Goal: Obtain resource: Download file/media

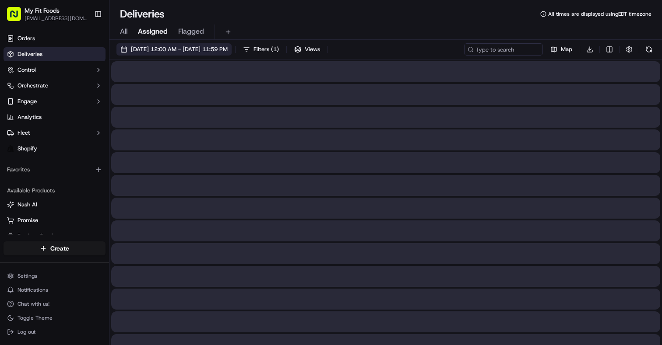
click at [131, 49] on span "[DATE] 12:00 AM - [DATE] 11:59 PM" at bounding box center [179, 50] width 97 height 8
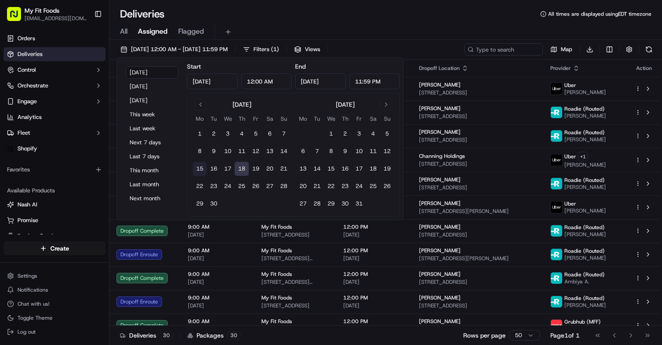
click at [201, 167] on button "15" at bounding box center [200, 169] width 14 height 14
type input "[DATE]"
click at [201, 167] on button "15" at bounding box center [200, 169] width 14 height 14
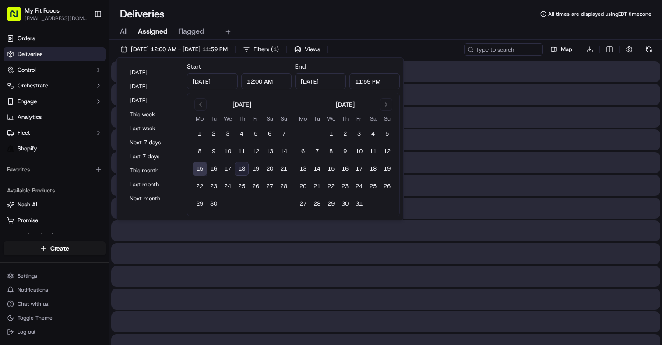
click at [323, 7] on div "Deliveries All times are displayed using EDT timezone" at bounding box center [385, 14] width 552 height 14
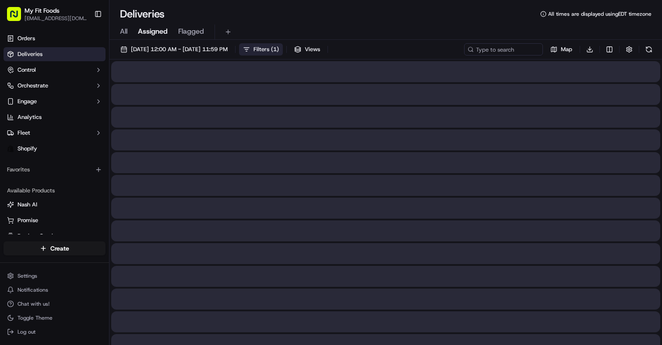
click at [279, 52] on span "Filters ( 1 )" at bounding box center [265, 50] width 25 height 8
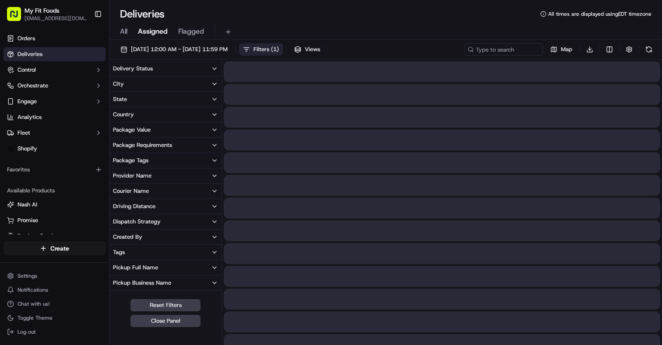
click at [200, 63] on button "Delivery Status" at bounding box center [165, 68] width 112 height 15
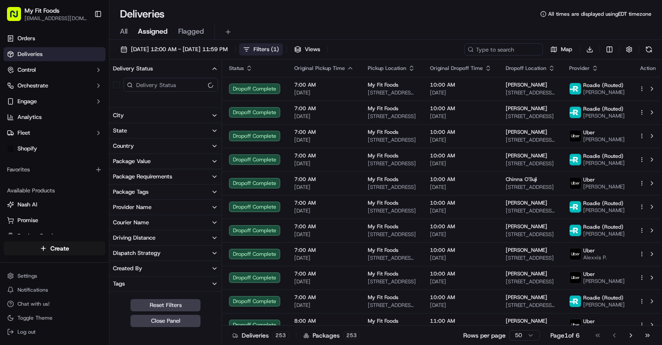
click at [215, 67] on icon "button" at bounding box center [214, 68] width 7 height 7
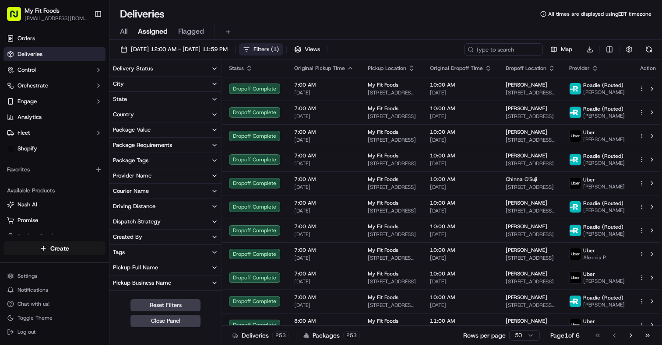
click at [213, 67] on icon "button" at bounding box center [214, 68] width 7 height 7
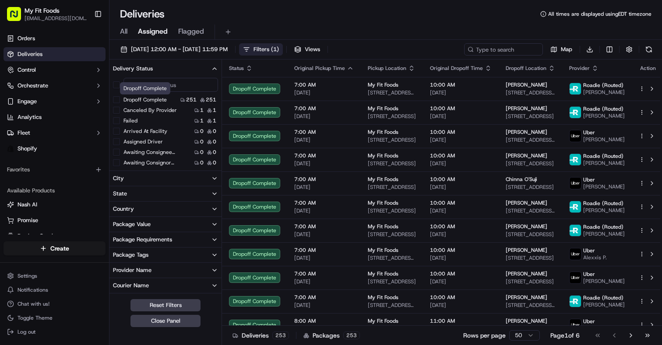
click at [157, 99] on label "Dropoff Complete" at bounding box center [144, 99] width 43 height 7
click at [120, 99] on button "Dropoff Complete" at bounding box center [116, 99] width 7 height 7
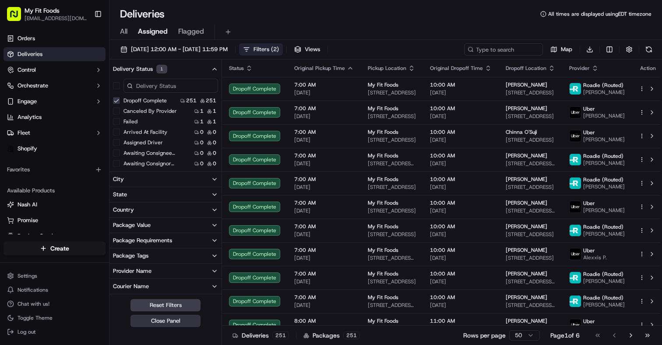
click at [151, 321] on button "Close Panel" at bounding box center [165, 321] width 70 height 12
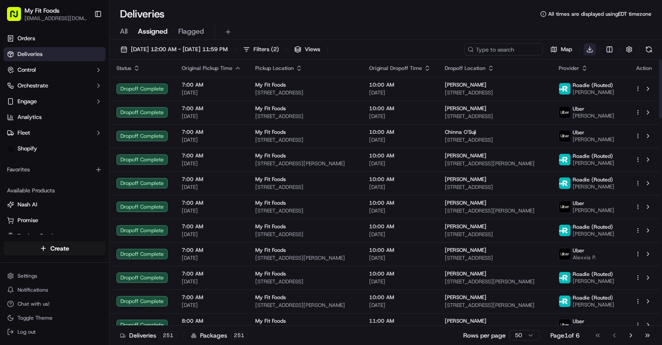
click at [591, 51] on html "My Fit Foods [EMAIL_ADDRESS][DOMAIN_NAME] Toggle Sidebar Orders Deliveries Cont…" at bounding box center [331, 172] width 662 height 345
click at [572, 82] on span "Completed Report" at bounding box center [563, 81] width 43 height 7
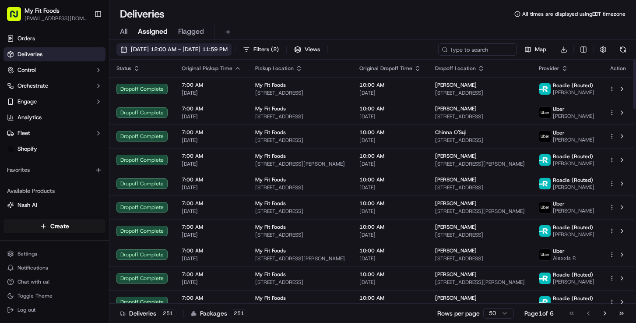
click at [220, 43] on button "[DATE] 12:00 AM - [DATE] 11:59 PM" at bounding box center [173, 49] width 115 height 12
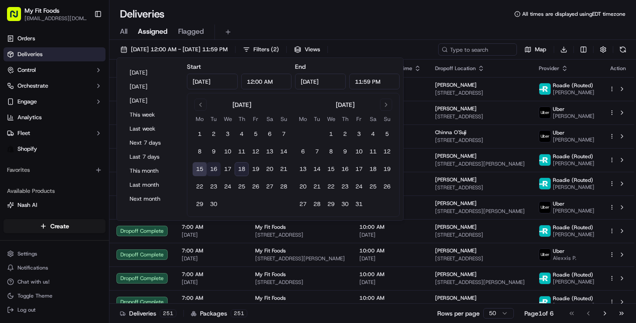
click at [215, 169] on button "16" at bounding box center [214, 169] width 14 height 14
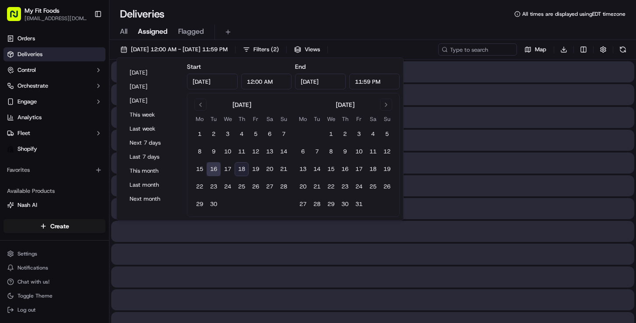
type input "[DATE]"
click at [215, 169] on button "16" at bounding box center [214, 169] width 14 height 14
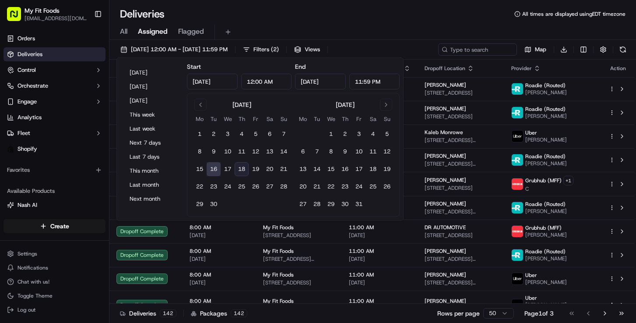
click at [378, 11] on div "Deliveries All times are displayed using EDT timezone" at bounding box center [372, 14] width 527 height 14
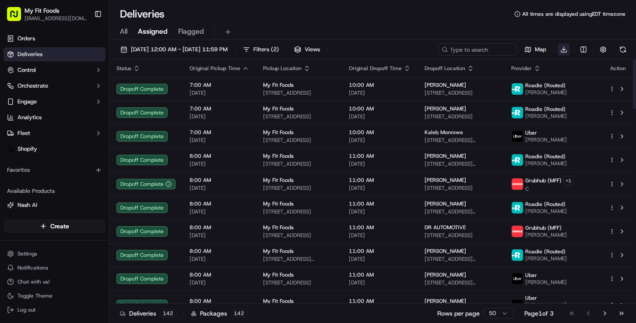
click at [560, 50] on html "My Fit Foods [EMAIL_ADDRESS][DOMAIN_NAME] Toggle Sidebar Orders Deliveries Cont…" at bounding box center [318, 161] width 636 height 323
click at [544, 80] on span "Completed Report" at bounding box center [537, 81] width 43 height 7
click at [467, 15] on div "Deliveries All times are displayed using EDT timezone" at bounding box center [372, 14] width 527 height 14
click at [173, 49] on span "[DATE] 12:00 AM - [DATE] 11:59 PM" at bounding box center [179, 50] width 97 height 8
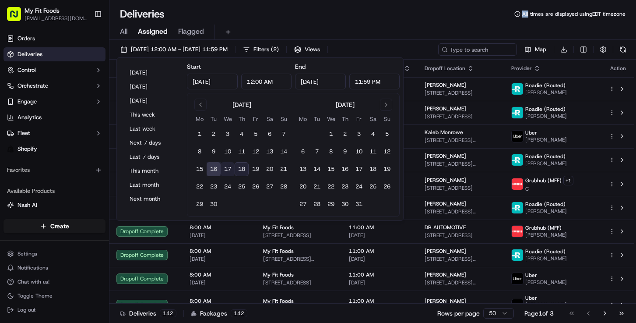
click at [231, 165] on button "17" at bounding box center [228, 169] width 14 height 14
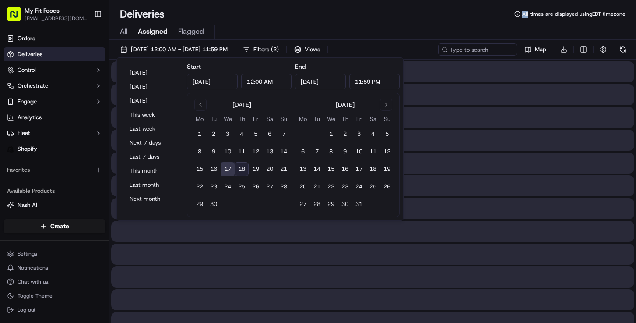
type input "[DATE]"
click at [231, 165] on button "17" at bounding box center [228, 169] width 14 height 14
click at [398, 19] on div "Deliveries All times are displayed using EDT timezone" at bounding box center [372, 14] width 527 height 14
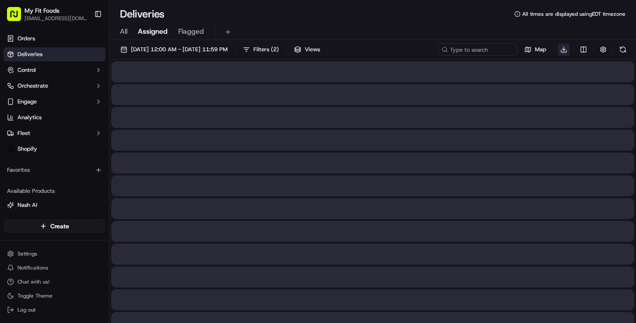
click at [563, 48] on html "My Fit Foods [EMAIL_ADDRESS][DOMAIN_NAME] Toggle Sidebar Orders Deliveries Cont…" at bounding box center [318, 161] width 636 height 323
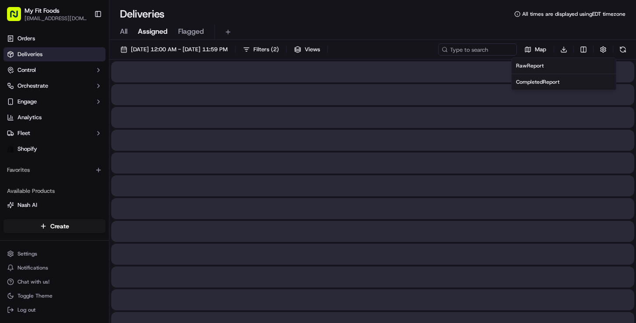
click at [551, 81] on span "Completed Report" at bounding box center [537, 81] width 43 height 7
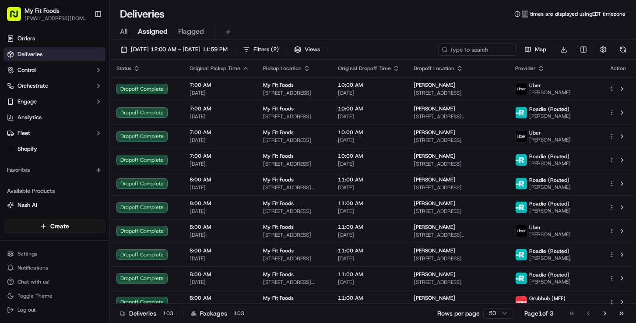
click at [517, 11] on circle at bounding box center [517, 13] width 5 height 5
